Goal: Information Seeking & Learning: Learn about a topic

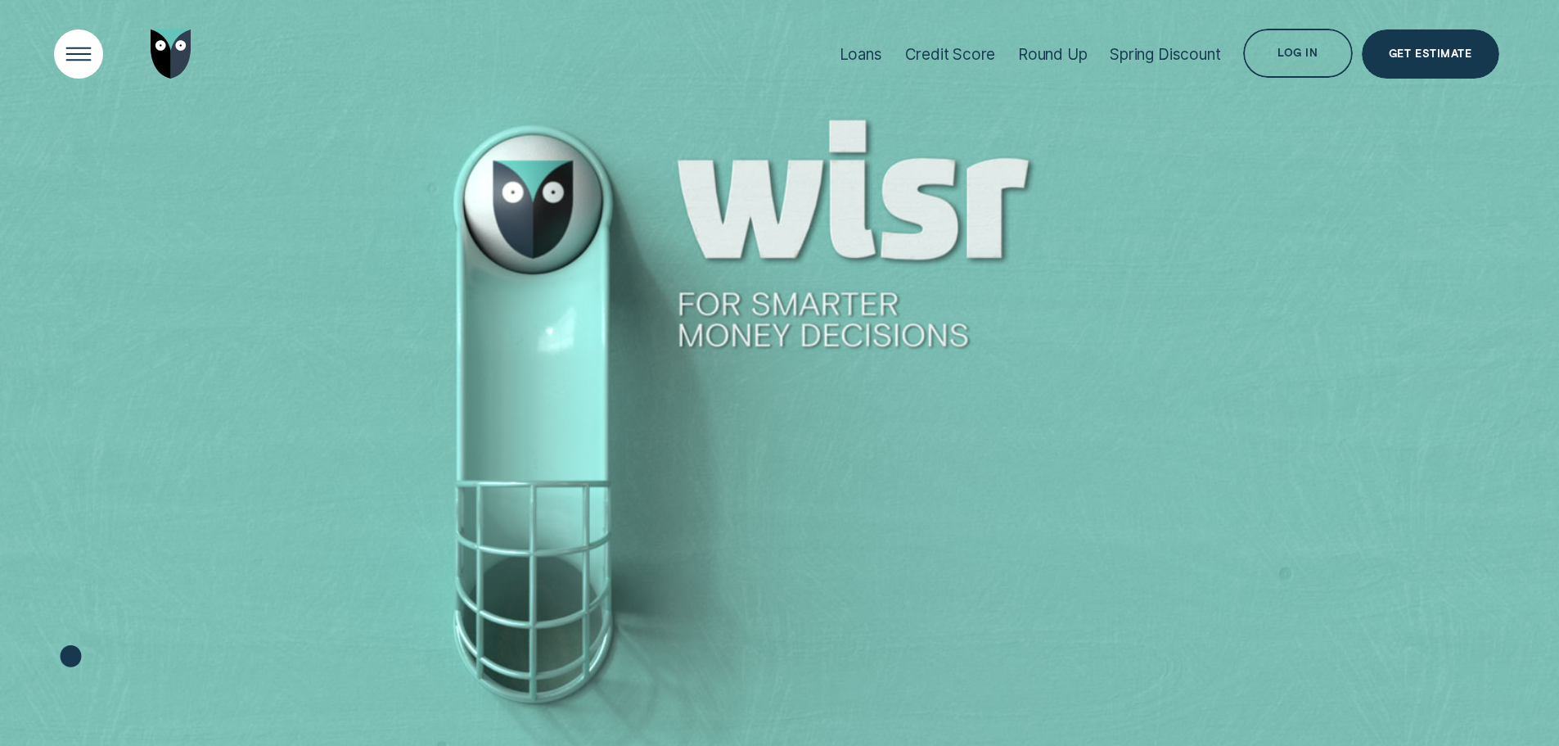
click at [83, 65] on div "Open Menu" at bounding box center [78, 55] width 70 height 70
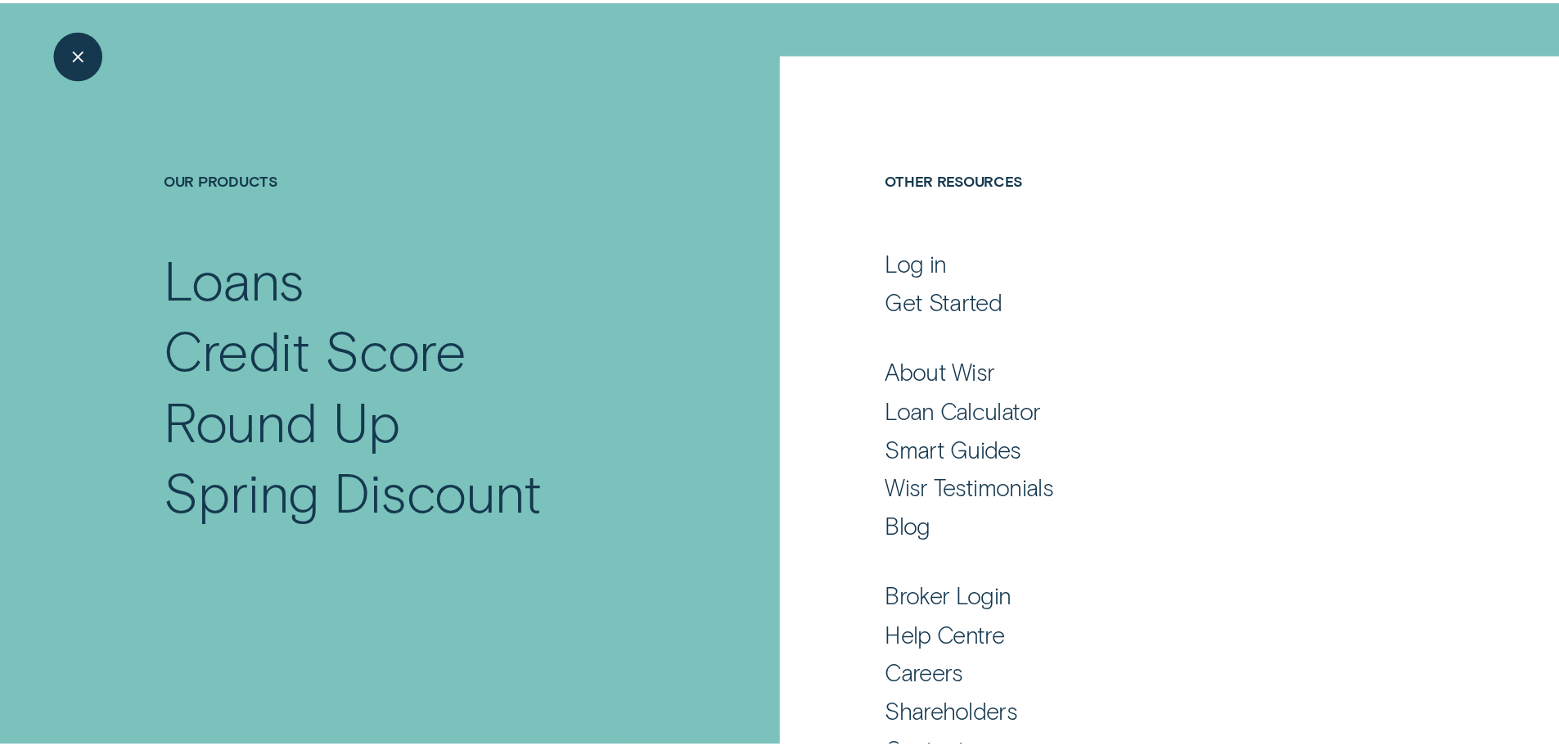
scroll to position [108, 0]
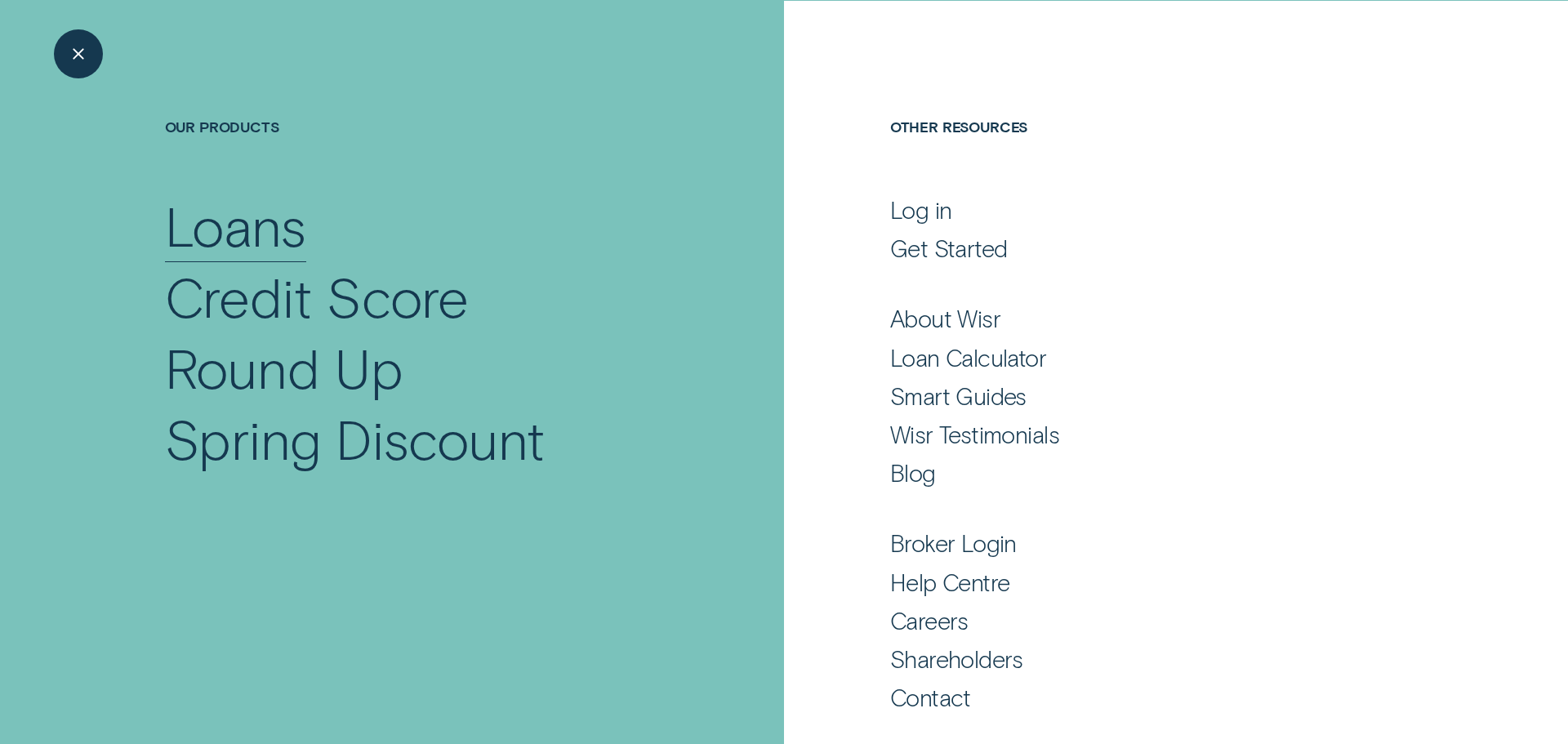
click at [204, 231] on div "Loans" at bounding box center [235, 225] width 142 height 71
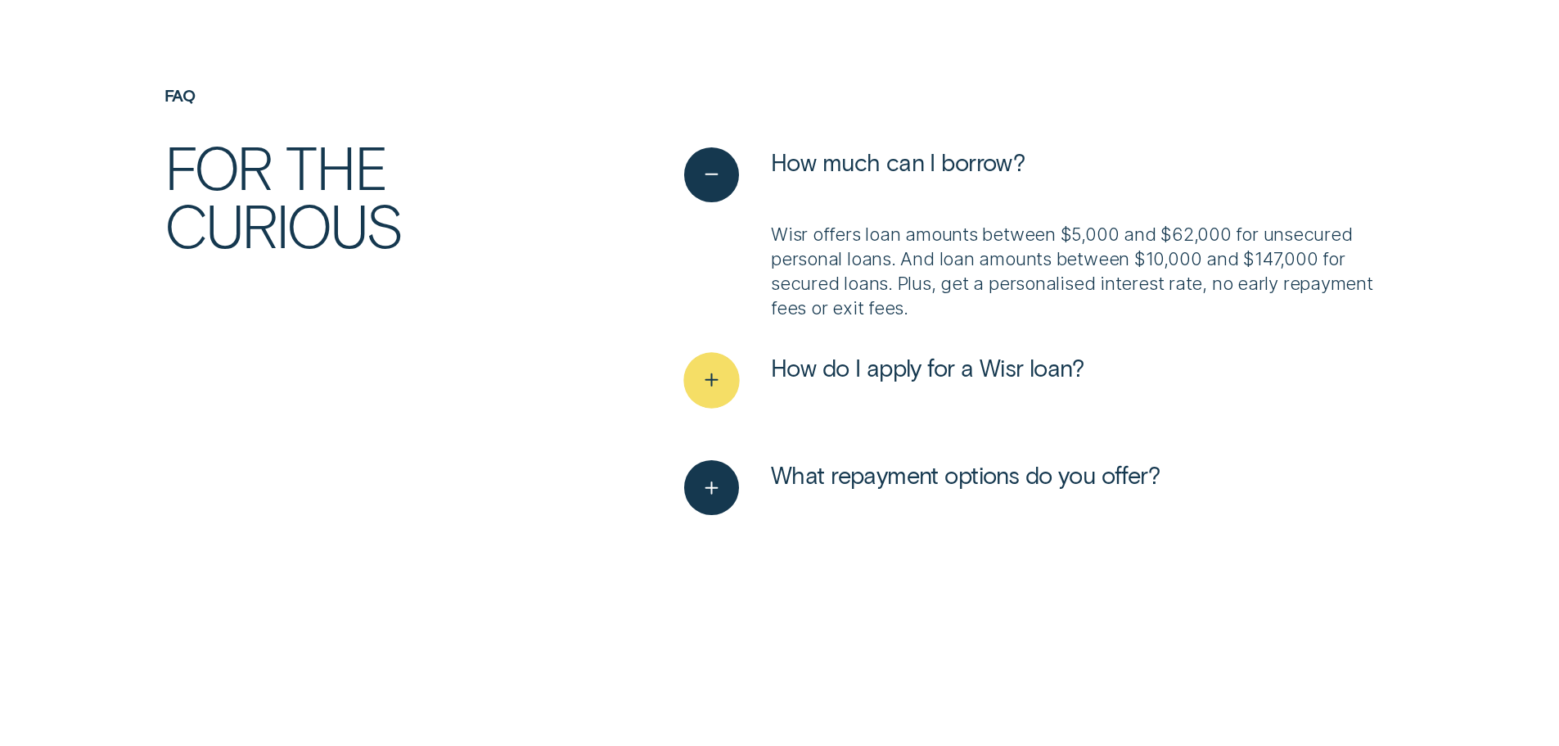
scroll to position [5320, 0]
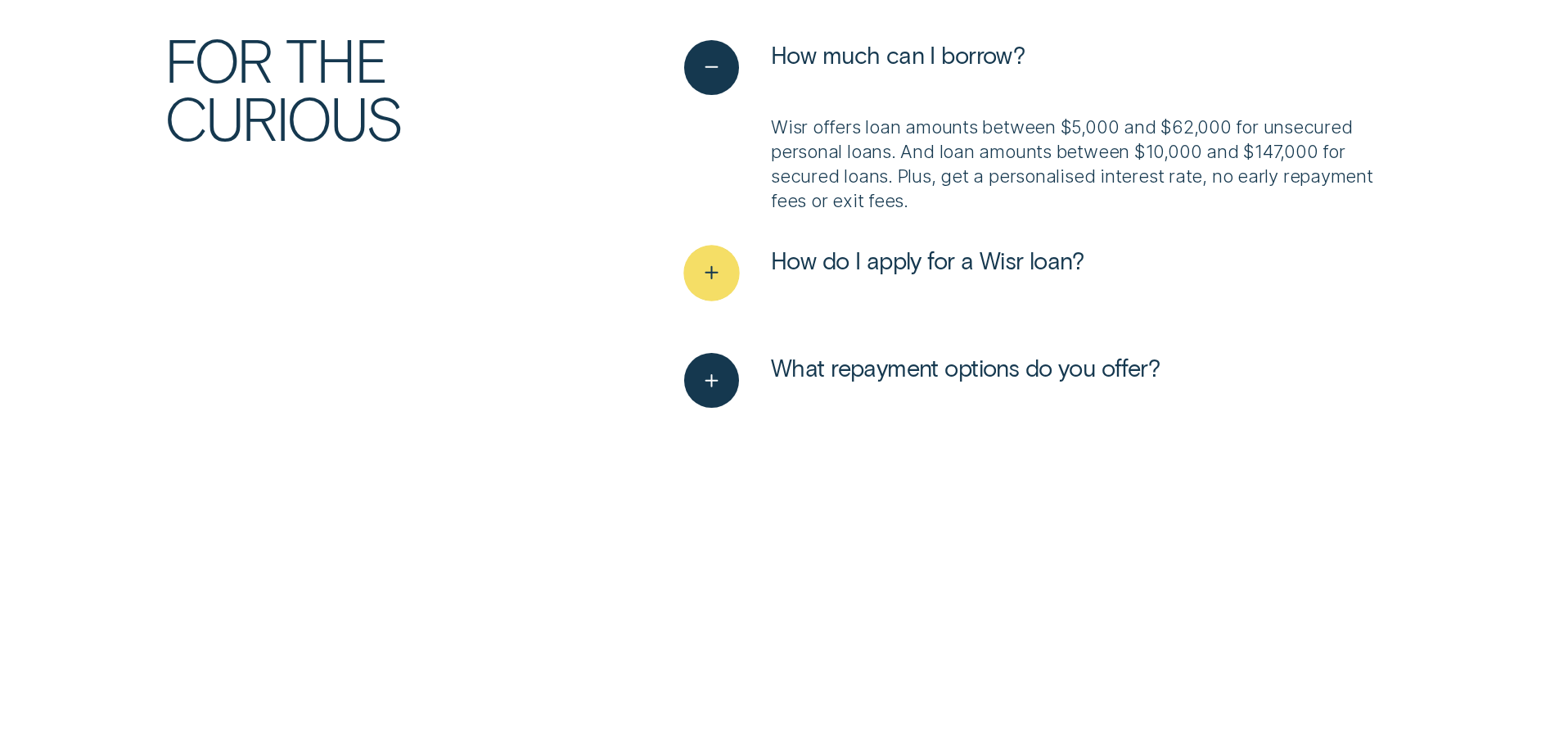
click at [741, 246] on button "How do I apply for a Wisr loan?" at bounding box center [883, 273] width 399 height 55
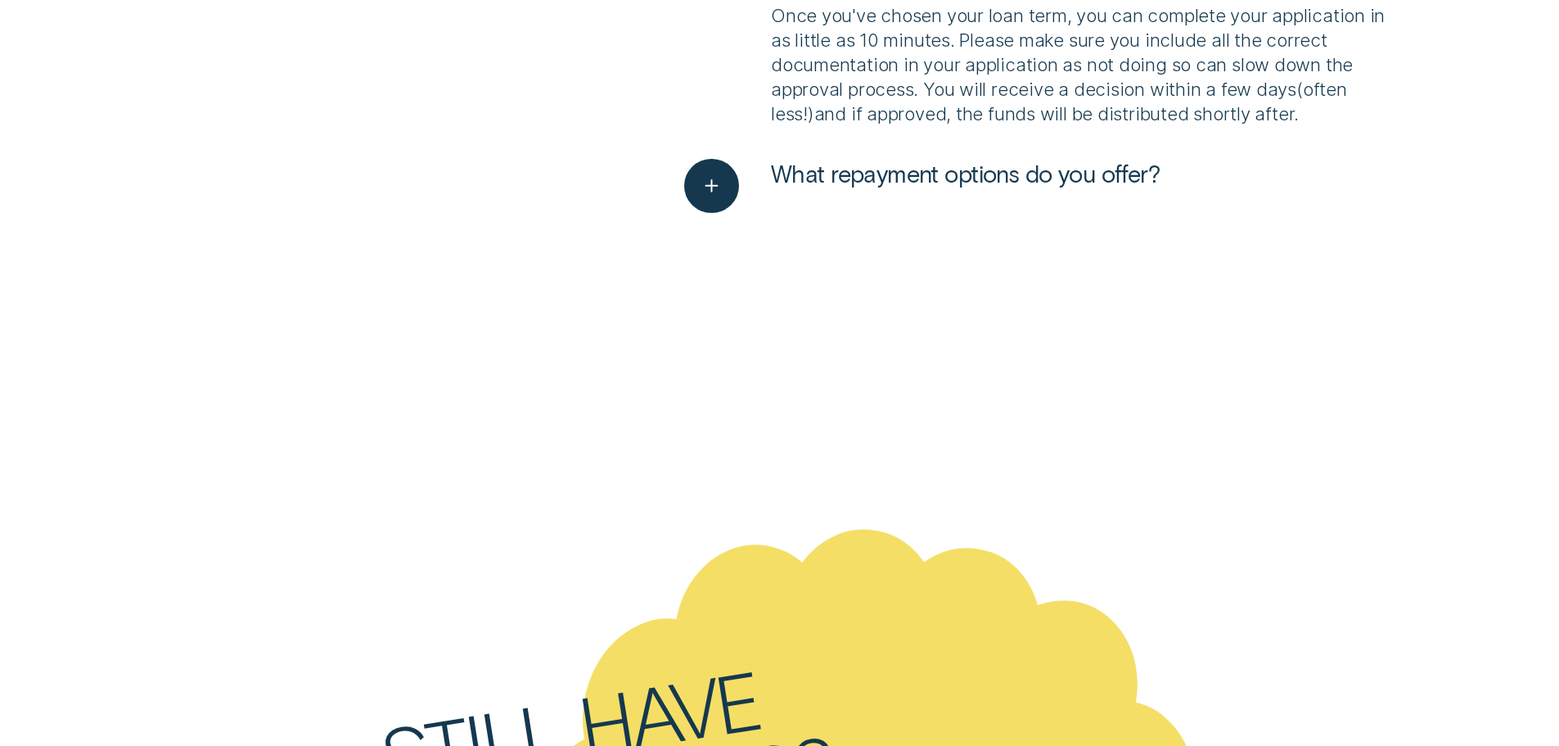
scroll to position [6139, 0]
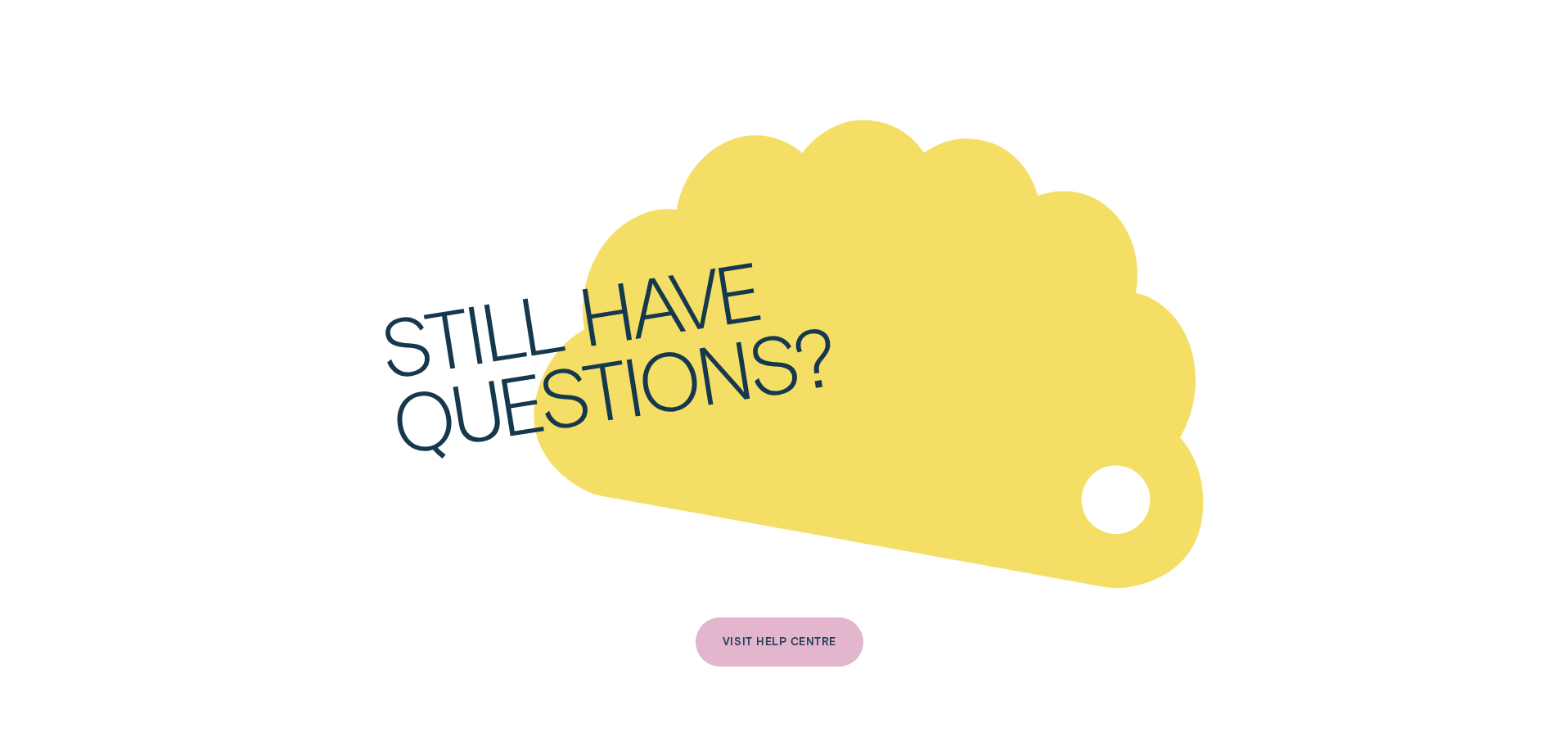
click at [774, 638] on div "VISIT HELP CENTRE" at bounding box center [780, 643] width 114 height 10
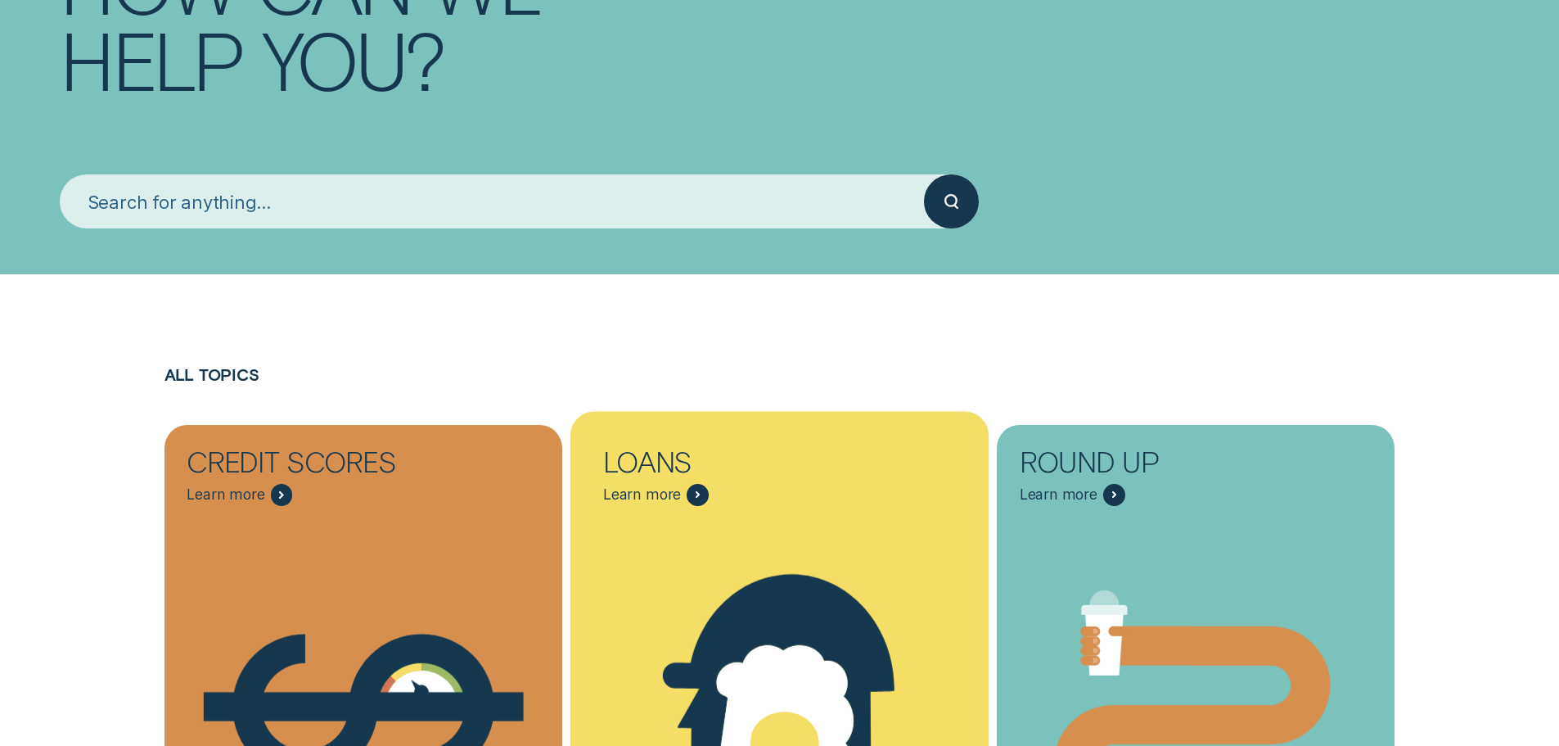
scroll to position [164, 0]
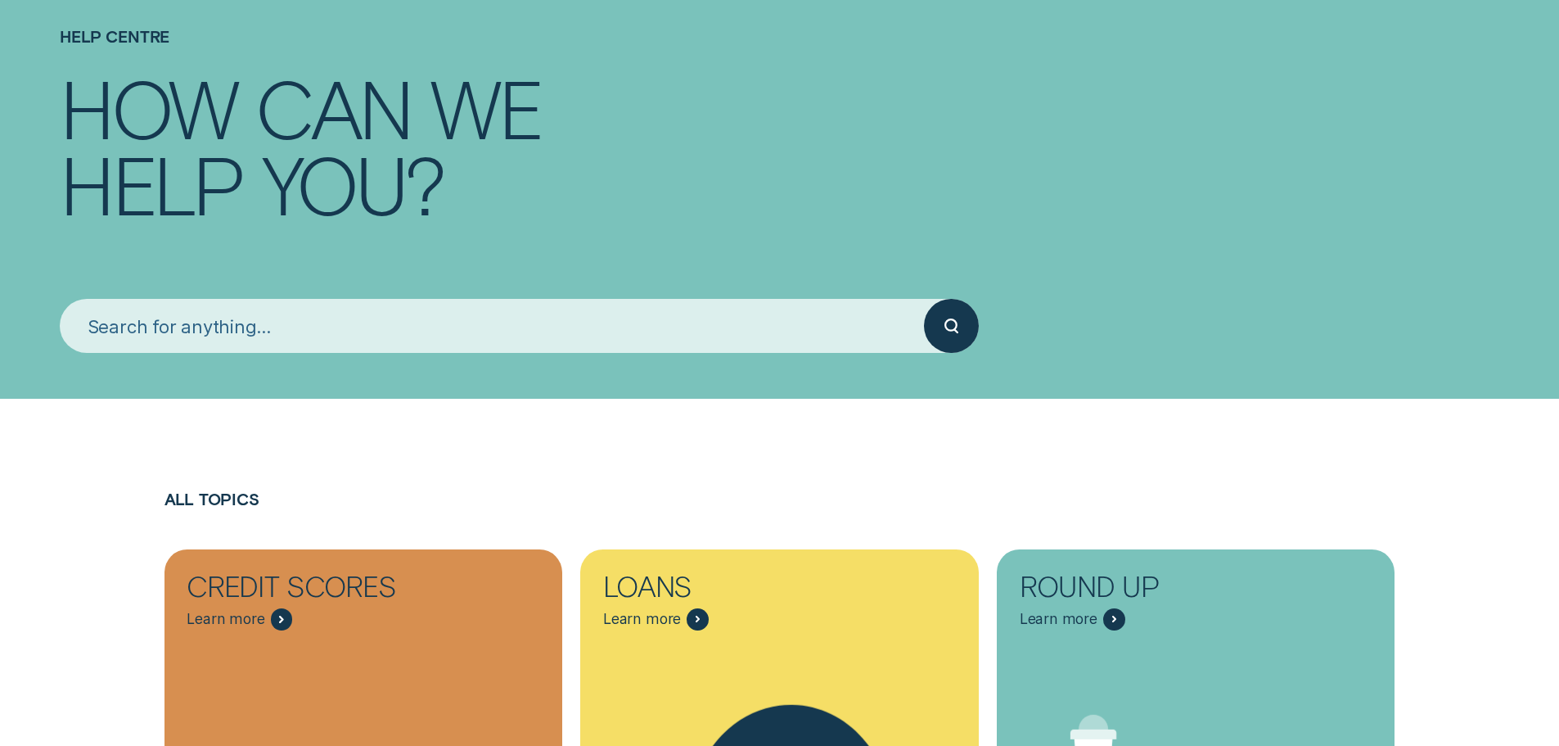
click at [169, 332] on input "search" at bounding box center [492, 326] width 864 height 55
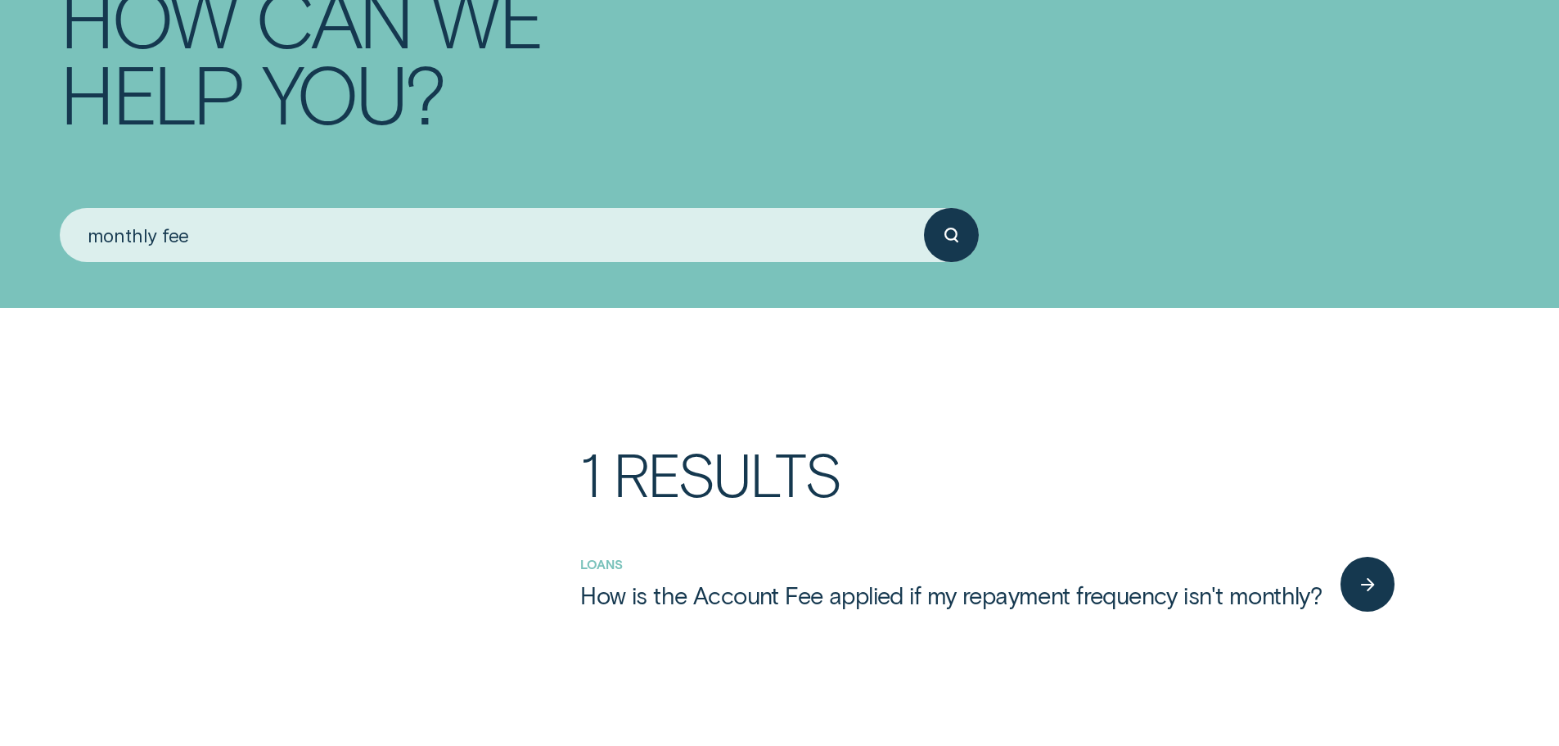
scroll to position [409, 0]
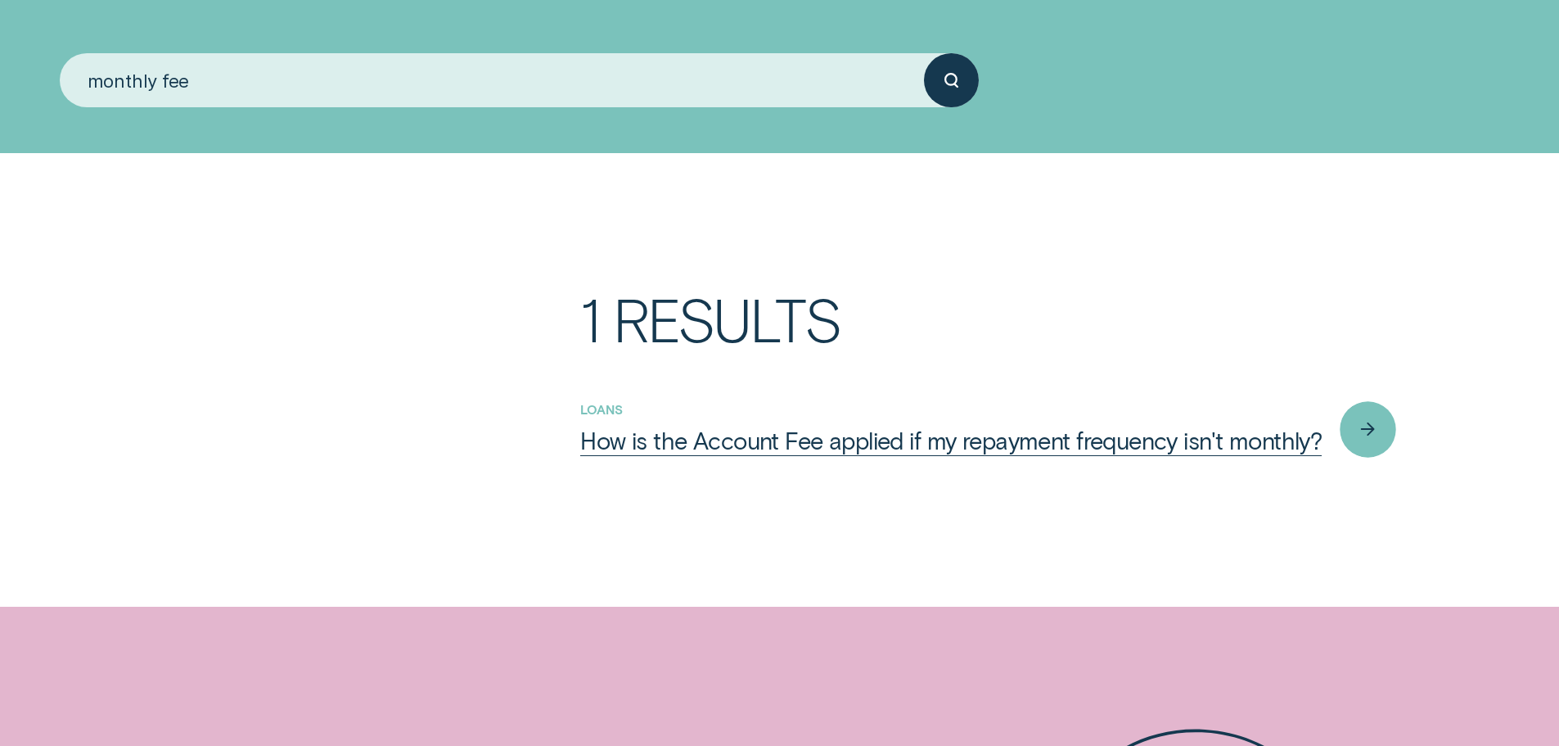
type input "monthly fee"
click at [1348, 446] on div "button" at bounding box center [1368, 430] width 56 height 56
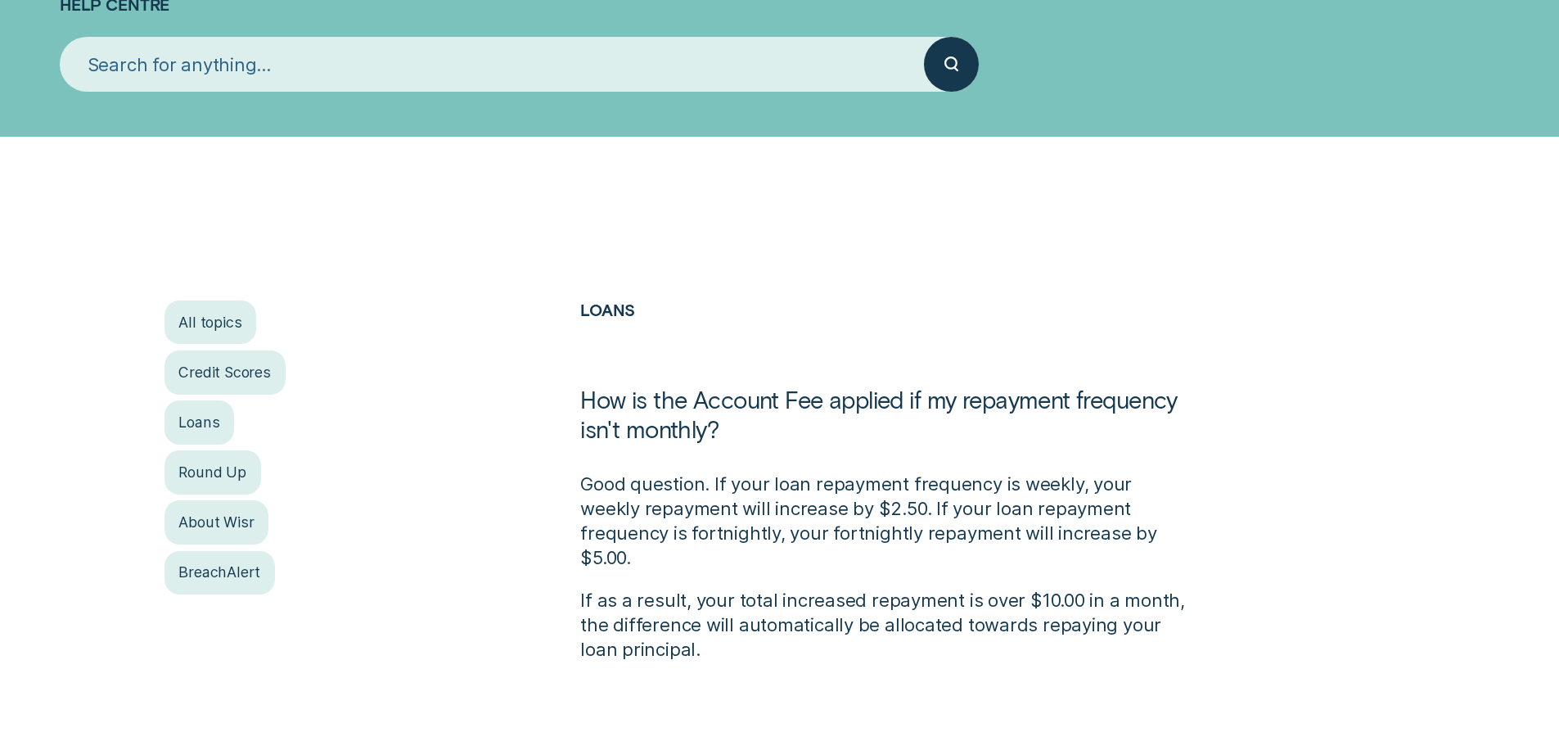
scroll to position [246, 0]
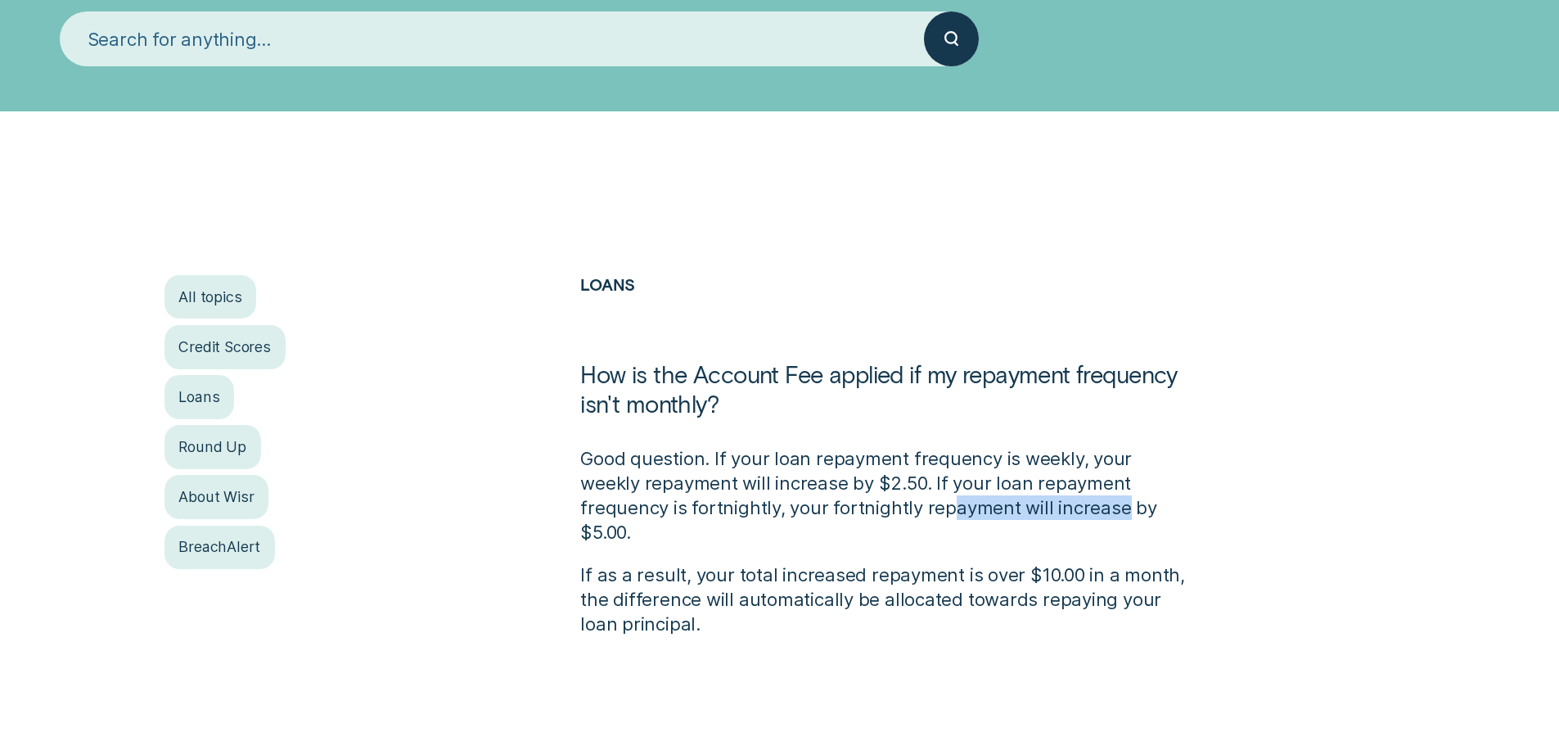
drag, startPoint x: 840, startPoint y: 510, endPoint x: 1007, endPoint y: 497, distance: 167.5
click at [1007, 497] on p "Good question. If your loan repayment frequency is weekly, your weekly repaymen…" at bounding box center [883, 495] width 607 height 98
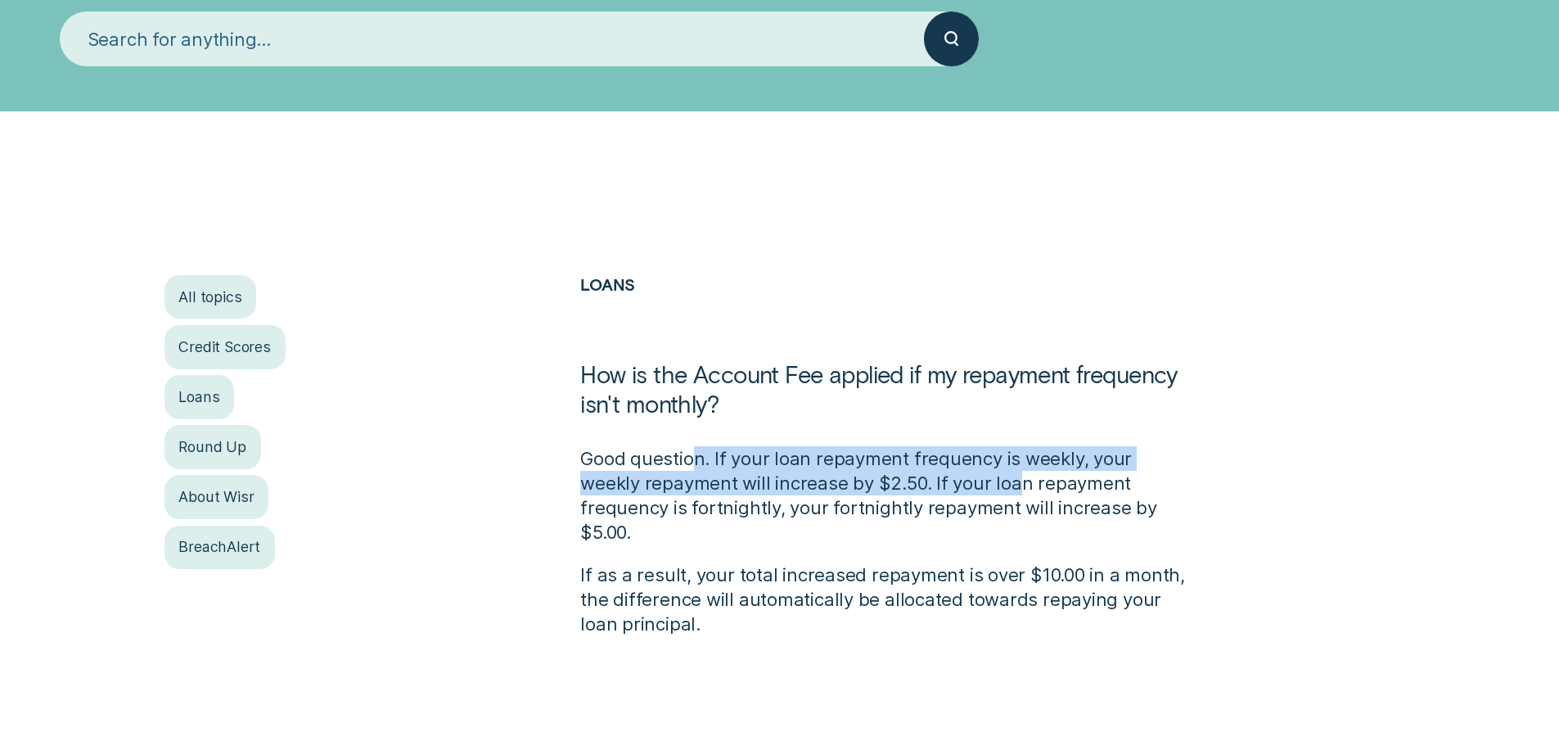
drag, startPoint x: 697, startPoint y: 458, endPoint x: 953, endPoint y: 473, distance: 255.8
click at [953, 473] on p "Good question. If your loan repayment frequency is weekly, your weekly repaymen…" at bounding box center [883, 495] width 607 height 98
